Goal: Find specific page/section: Find specific page/section

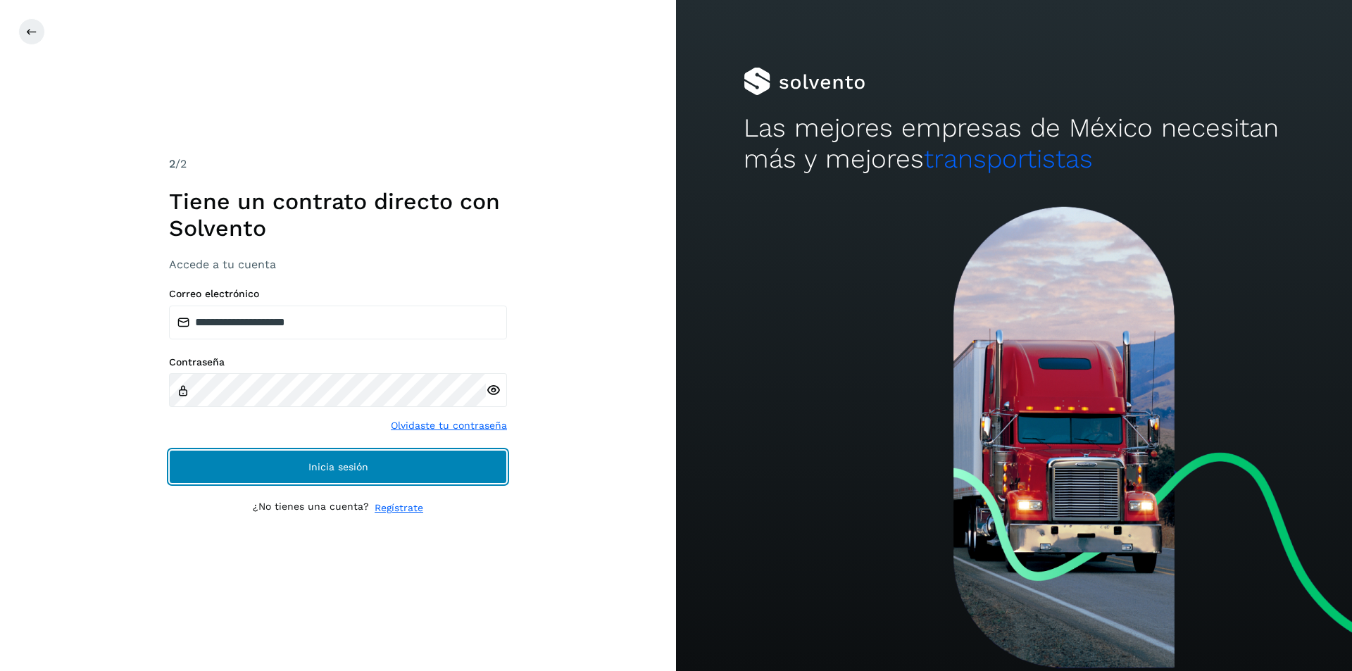
click at [391, 466] on button "Inicia sesión" at bounding box center [338, 467] width 338 height 34
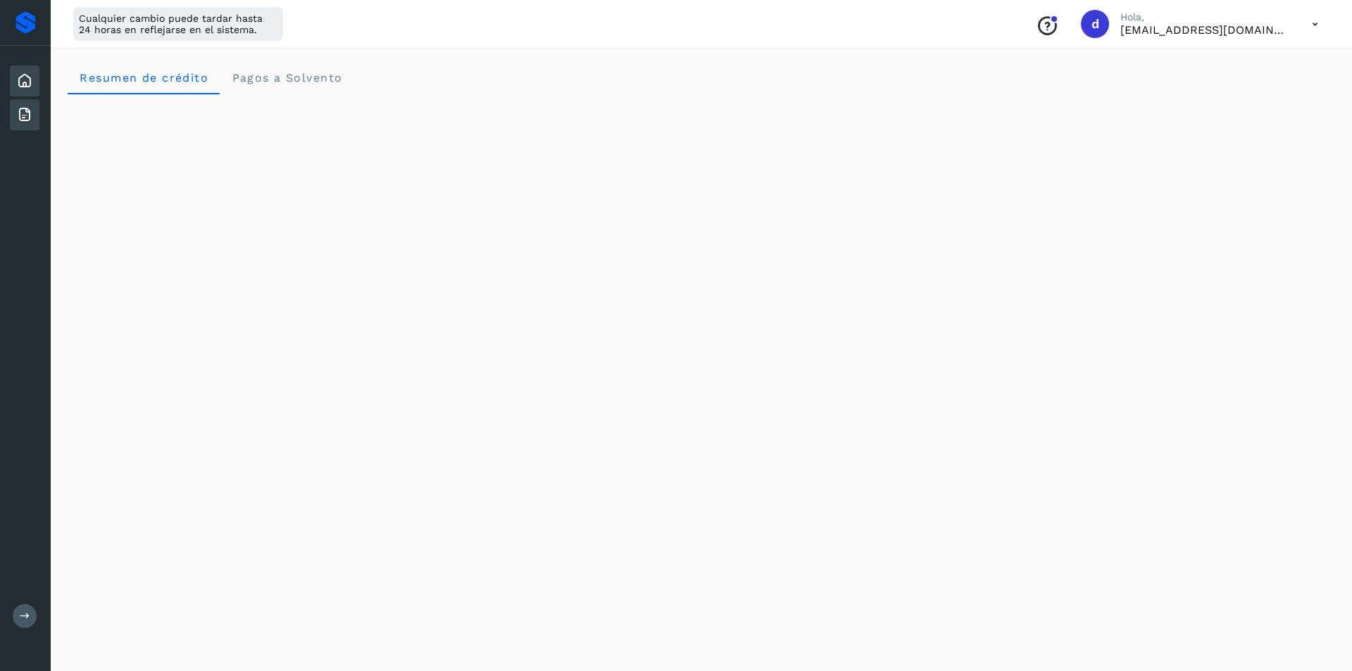
click at [27, 112] on icon at bounding box center [24, 114] width 17 height 17
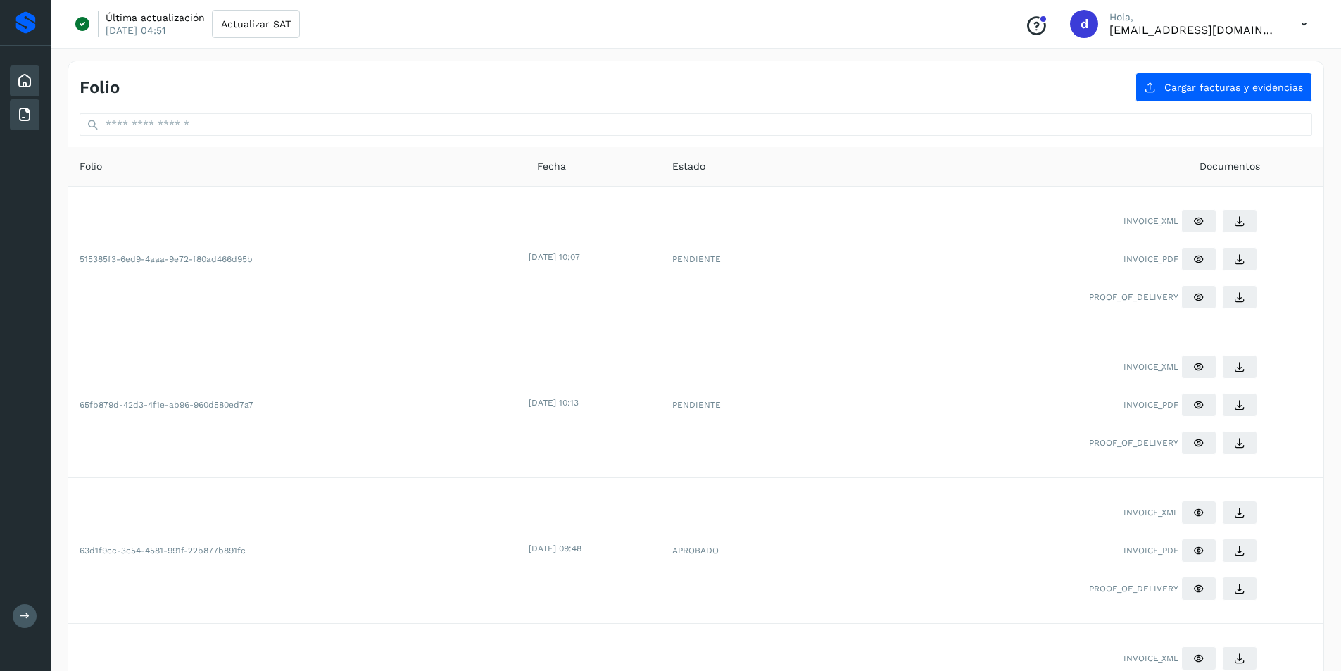
click at [31, 81] on icon at bounding box center [24, 81] width 17 height 17
